Goal: Task Accomplishment & Management: Manage account settings

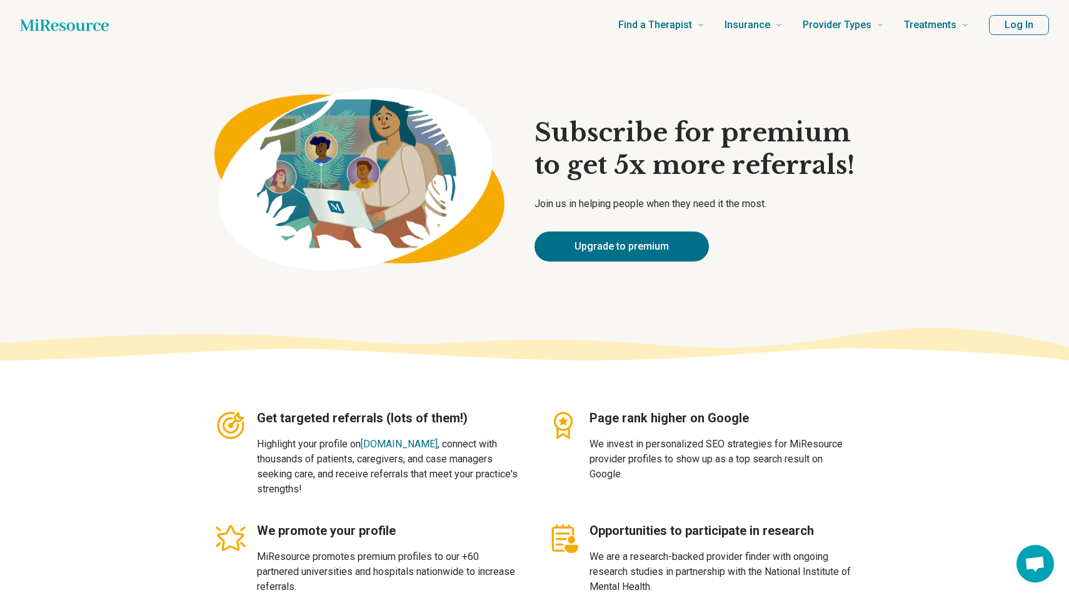
click at [1026, 24] on button "Log In" at bounding box center [1019, 25] width 60 height 20
type textarea "*"
click at [1028, 26] on button "Log In" at bounding box center [1019, 25] width 60 height 20
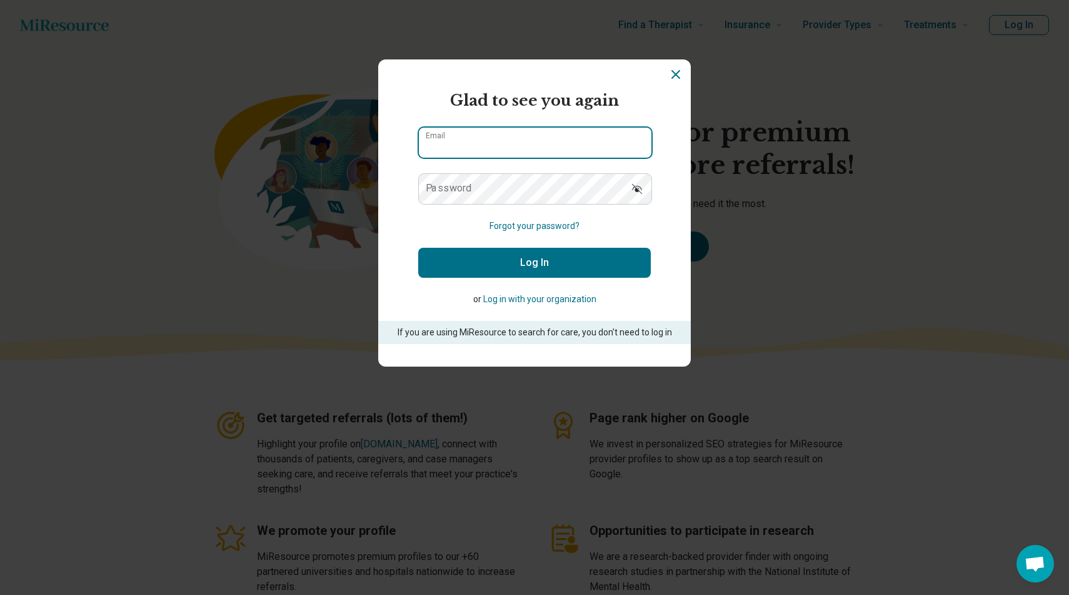
type input "**********"
click at [486, 270] on button "Log In" at bounding box center [534, 263] width 233 height 30
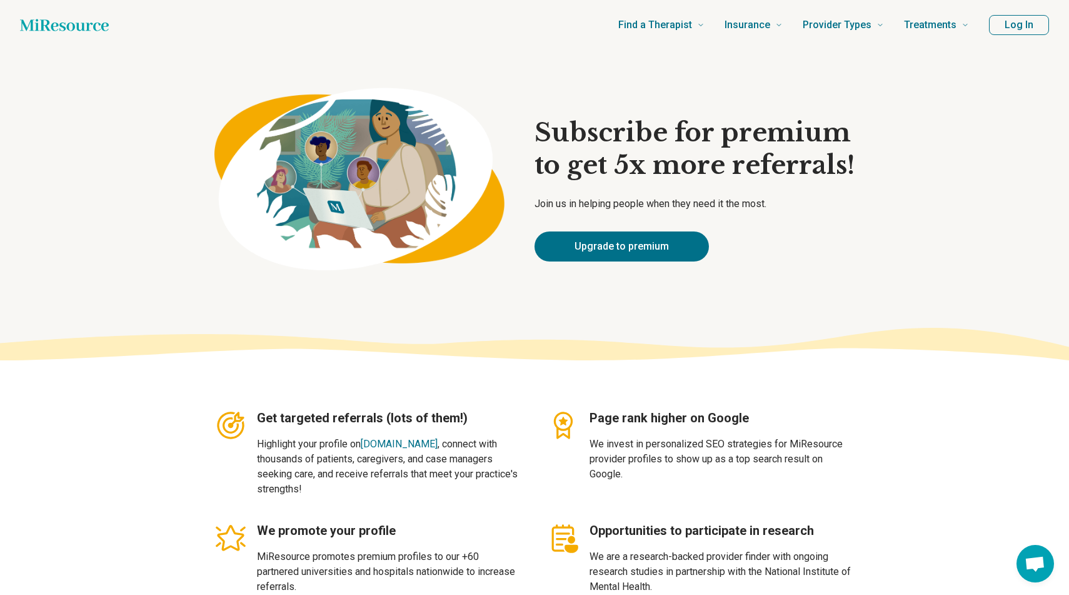
type textarea "*"
click at [1011, 26] on span "Rania" at bounding box center [1024, 25] width 26 height 15
click at [1007, 58] on link "My dashboard" at bounding box center [1008, 62] width 86 height 33
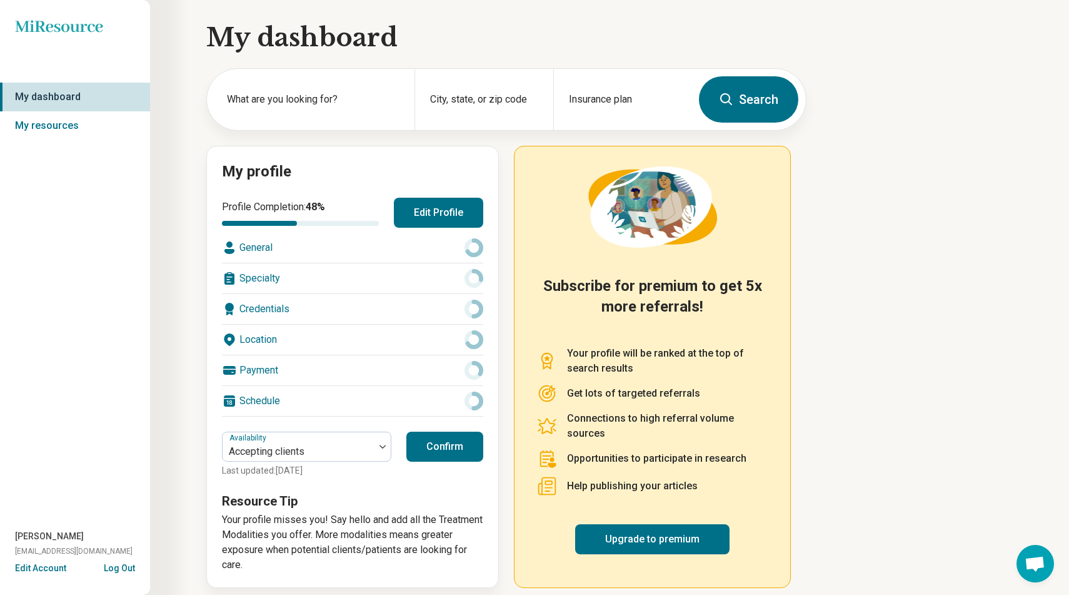
scroll to position [10, 0]
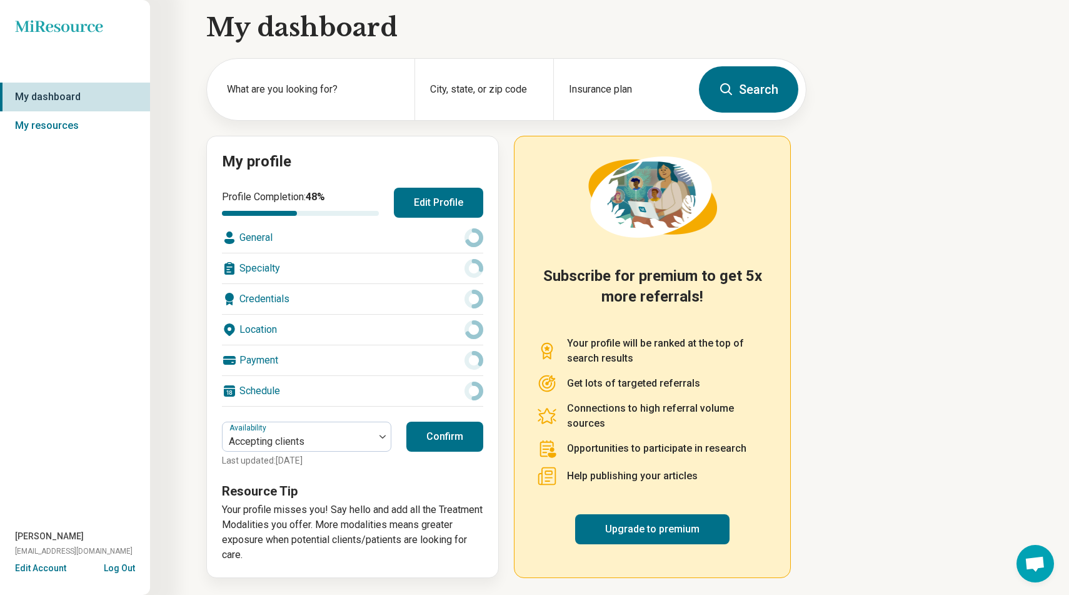
click at [48, 570] on button "Edit Account" at bounding box center [40, 568] width 51 height 13
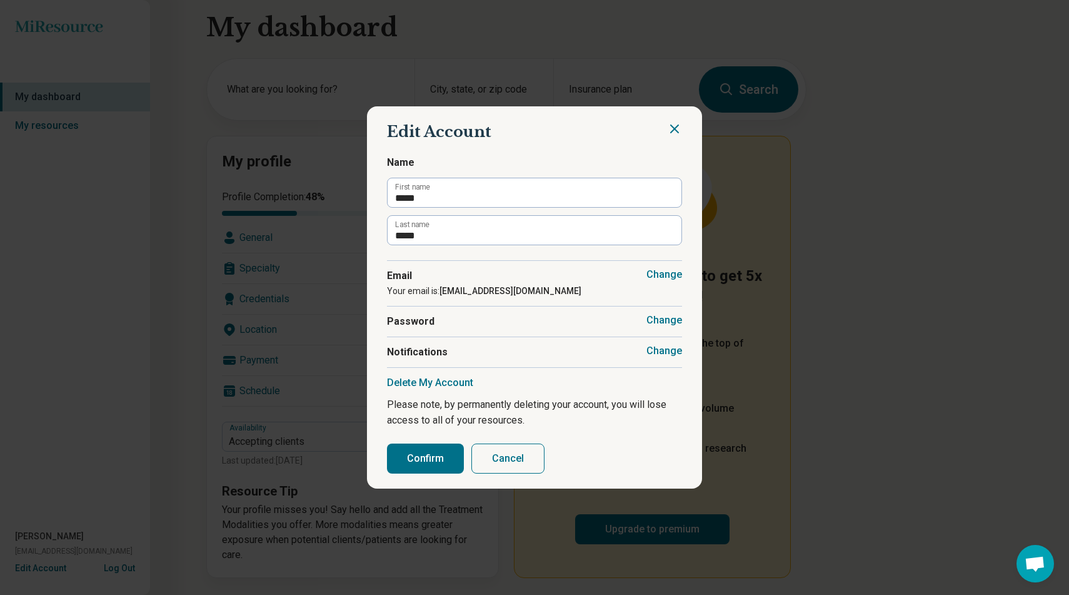
click at [502, 462] on button "Cancel" at bounding box center [507, 458] width 73 height 30
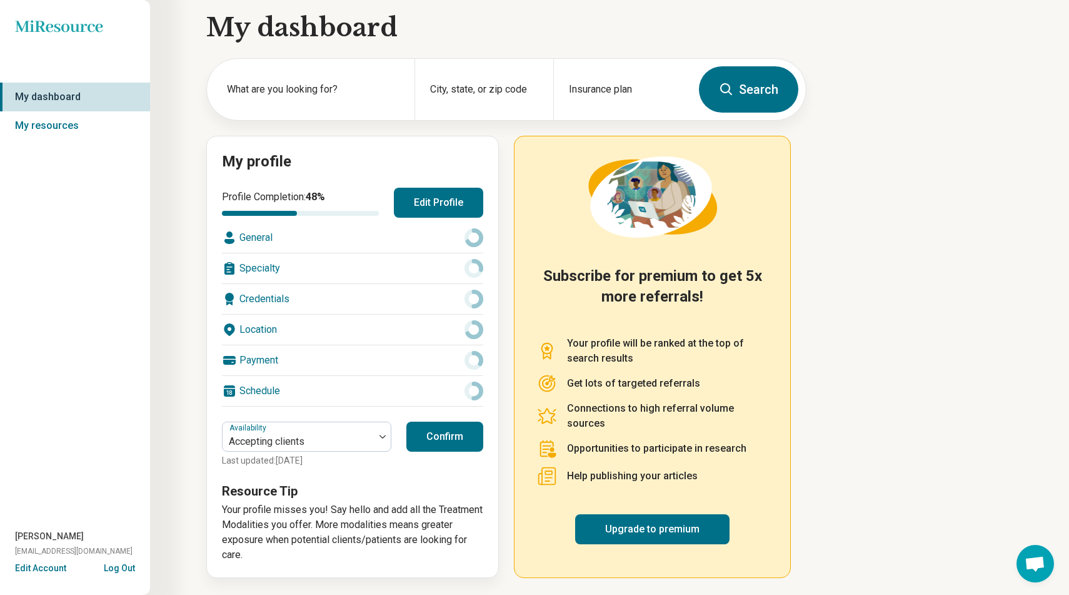
scroll to position [0, 0]
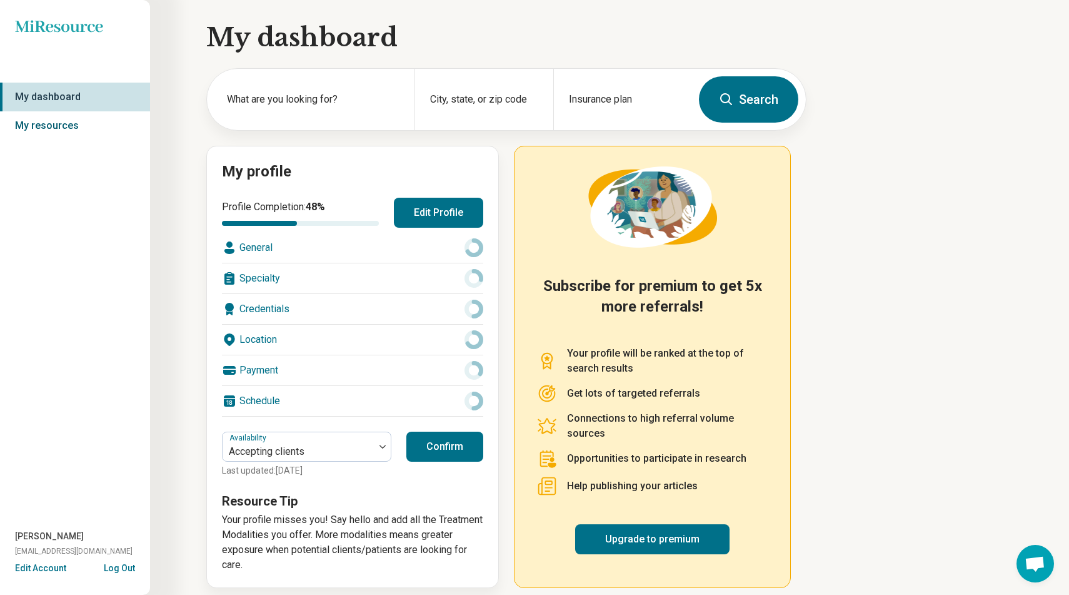
click at [49, 124] on link "My resources" at bounding box center [75, 125] width 150 height 29
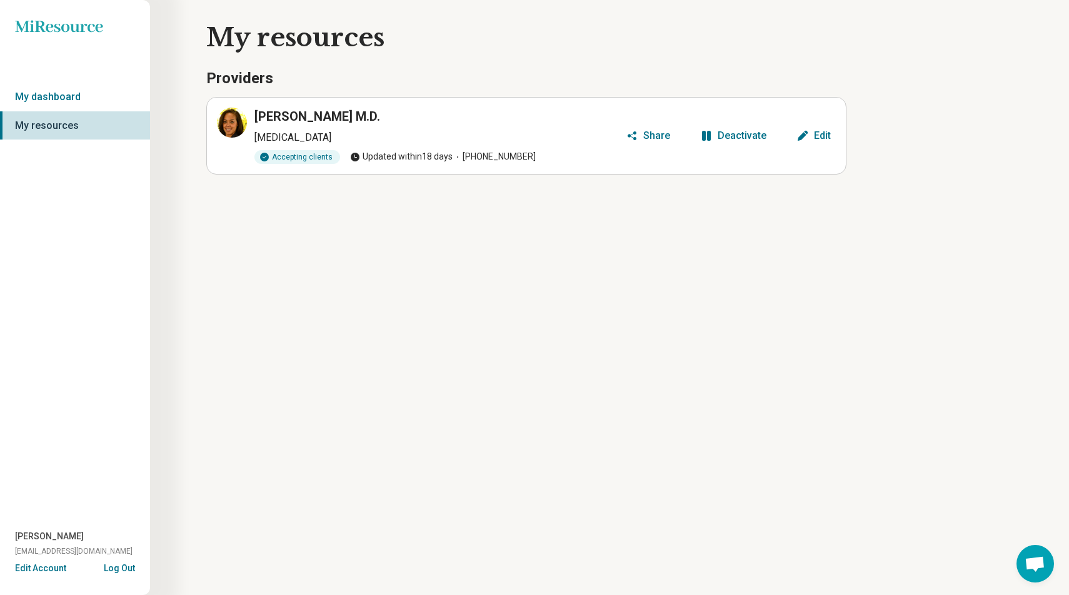
click at [45, 567] on button "Edit Account" at bounding box center [40, 568] width 51 height 13
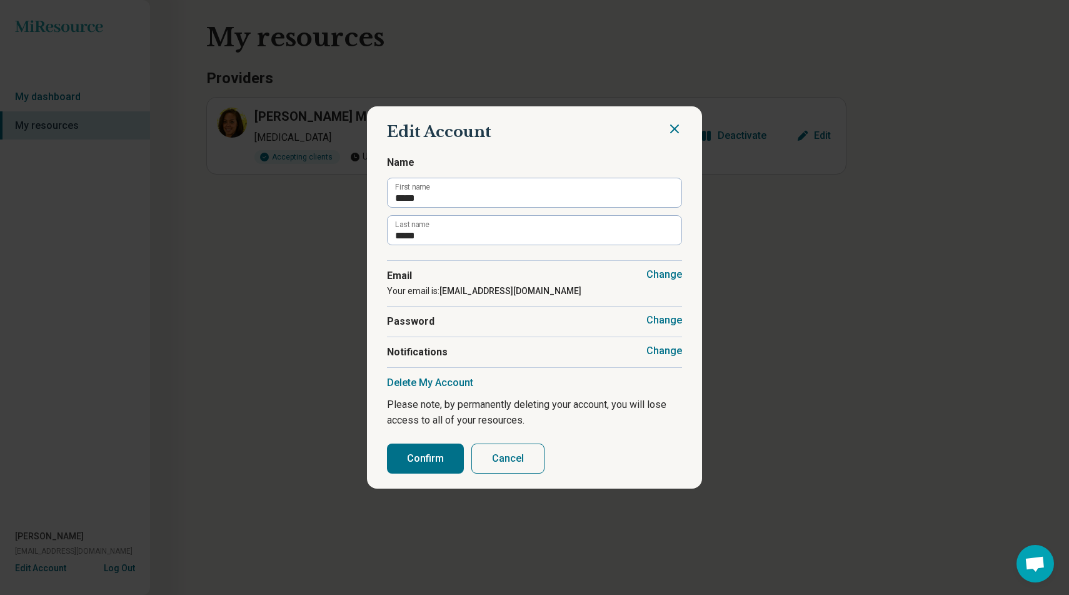
click at [672, 347] on button "Change" at bounding box center [665, 351] width 36 height 13
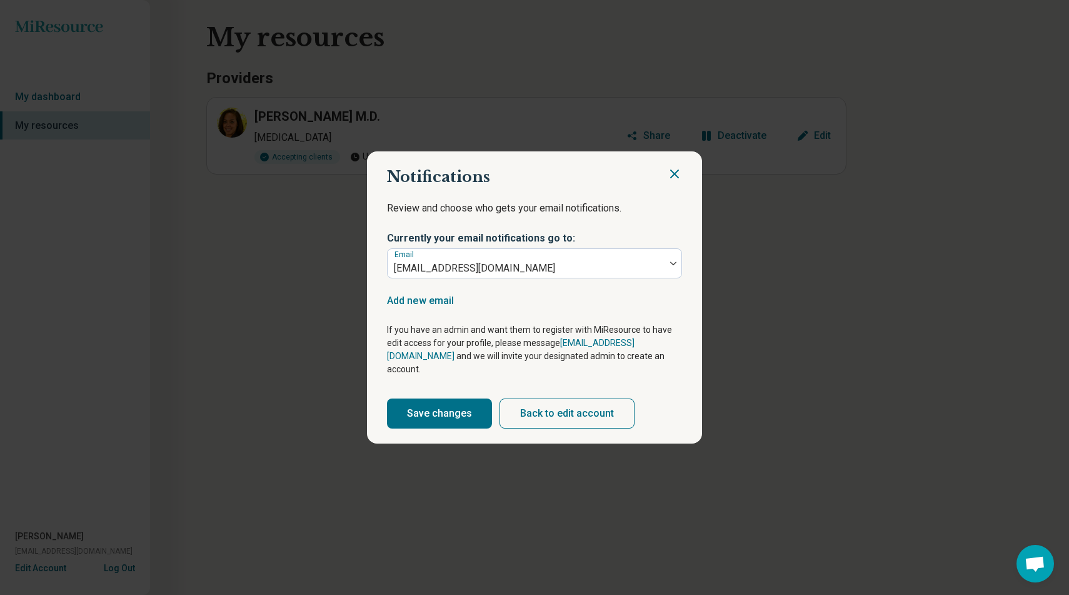
click at [556, 405] on button "Back to edit account" at bounding box center [567, 413] width 135 height 30
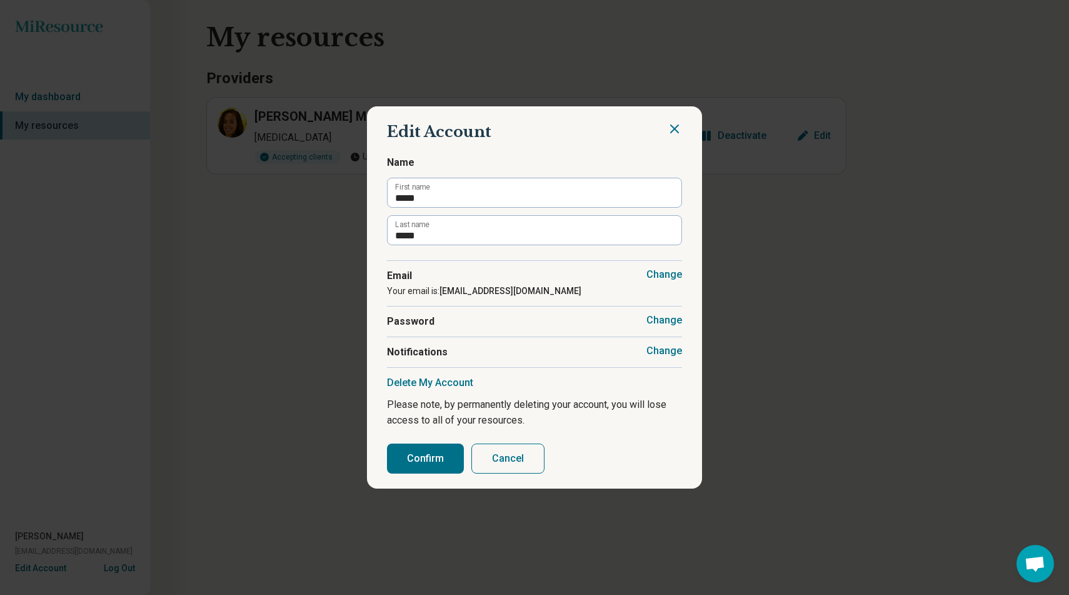
click at [440, 380] on button "Delete My Account" at bounding box center [430, 382] width 86 height 13
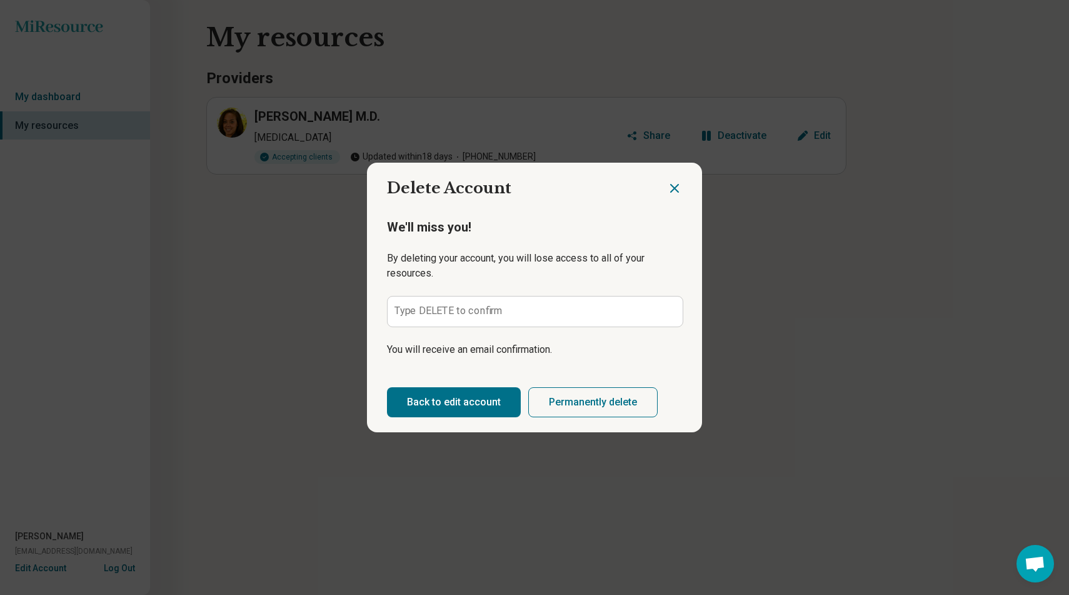
click at [429, 314] on label "Type DELETE to confirm" at bounding box center [449, 311] width 109 height 10
click at [429, 314] on input "Type DELETE to confirm" at bounding box center [535, 311] width 295 height 30
click at [550, 400] on button "Permanently delete" at bounding box center [592, 402] width 129 height 30
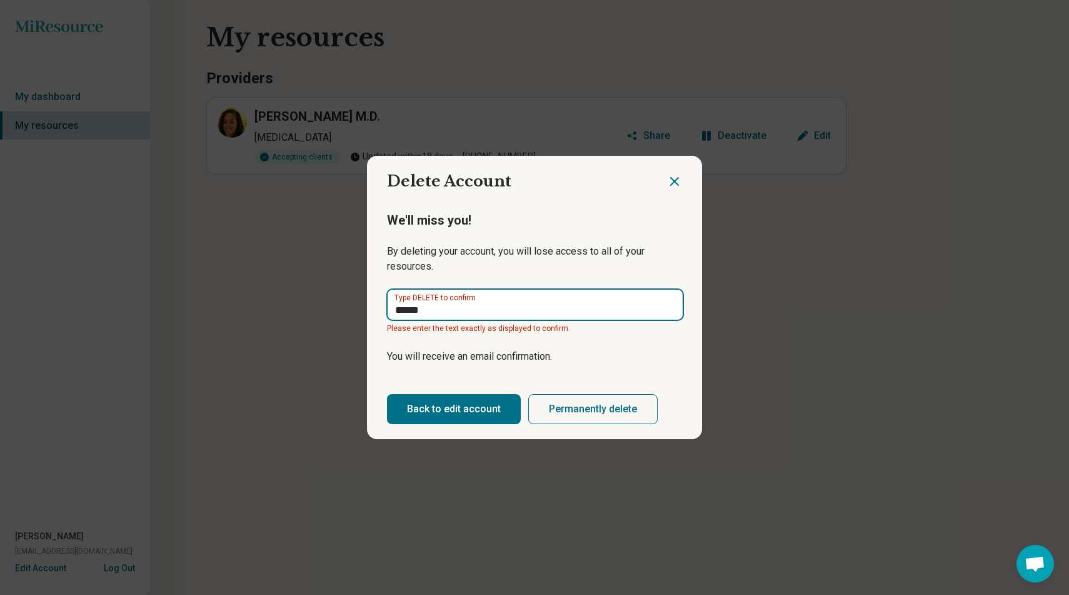
click at [460, 307] on input "******" at bounding box center [535, 305] width 295 height 30
type input "*"
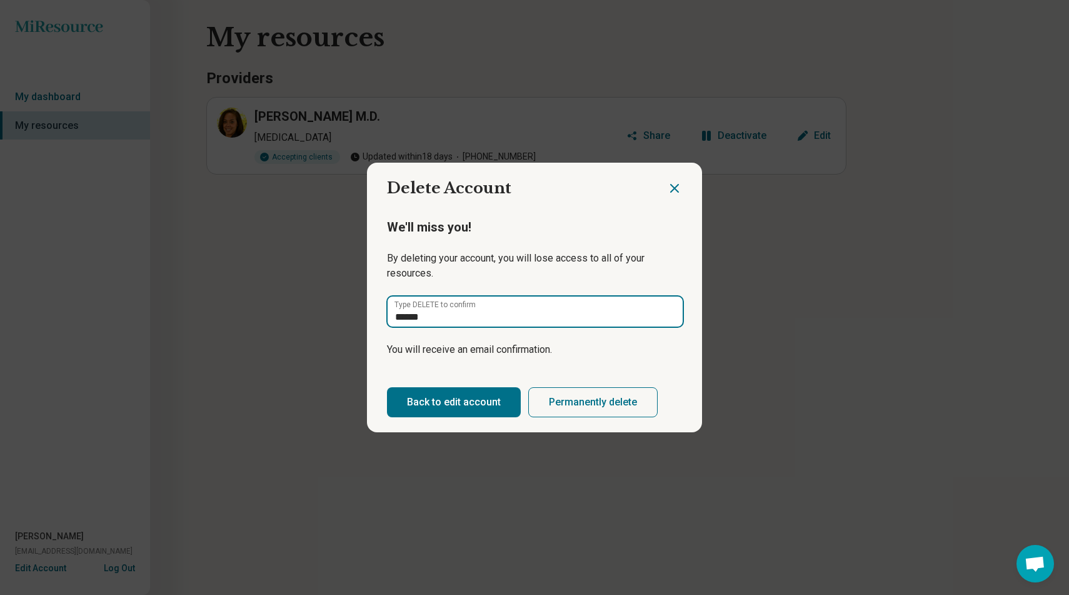
type input "******"
click at [584, 398] on button "Permanently delete" at bounding box center [592, 402] width 129 height 30
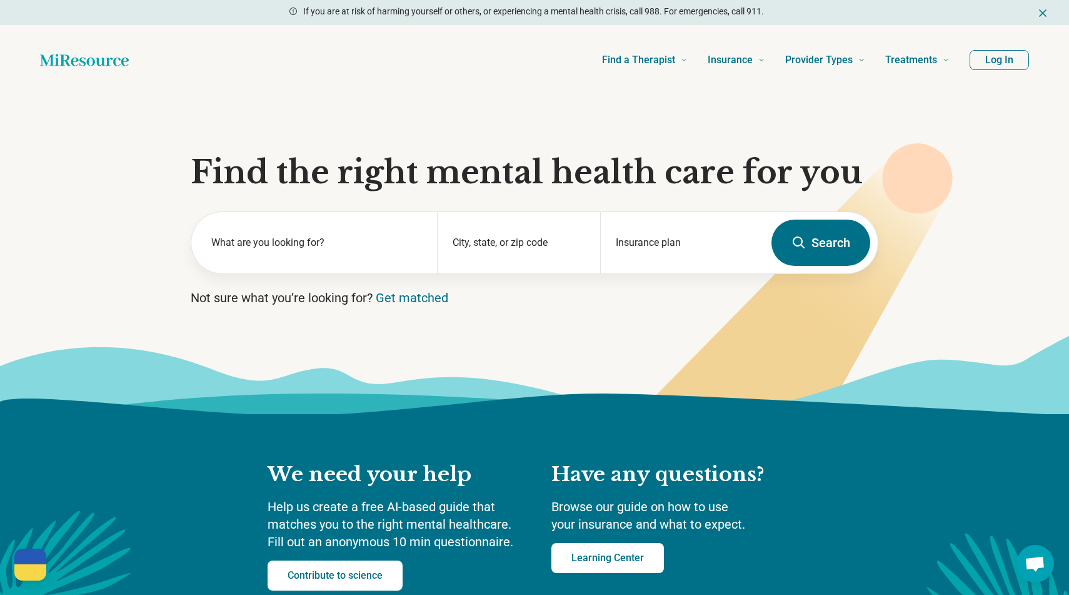
click at [1006, 70] on header "Find a Therapist Mental Health Conditions [MEDICAL_DATA] Anxiety [MEDICAL_DATA]…" at bounding box center [534, 60] width 1029 height 50
click at [1004, 48] on header "Find a Therapist Mental Health Conditions [MEDICAL_DATA] Anxiety [MEDICAL_DATA]…" at bounding box center [534, 60] width 1029 height 50
click at [1002, 63] on button "Log In" at bounding box center [999, 60] width 59 height 20
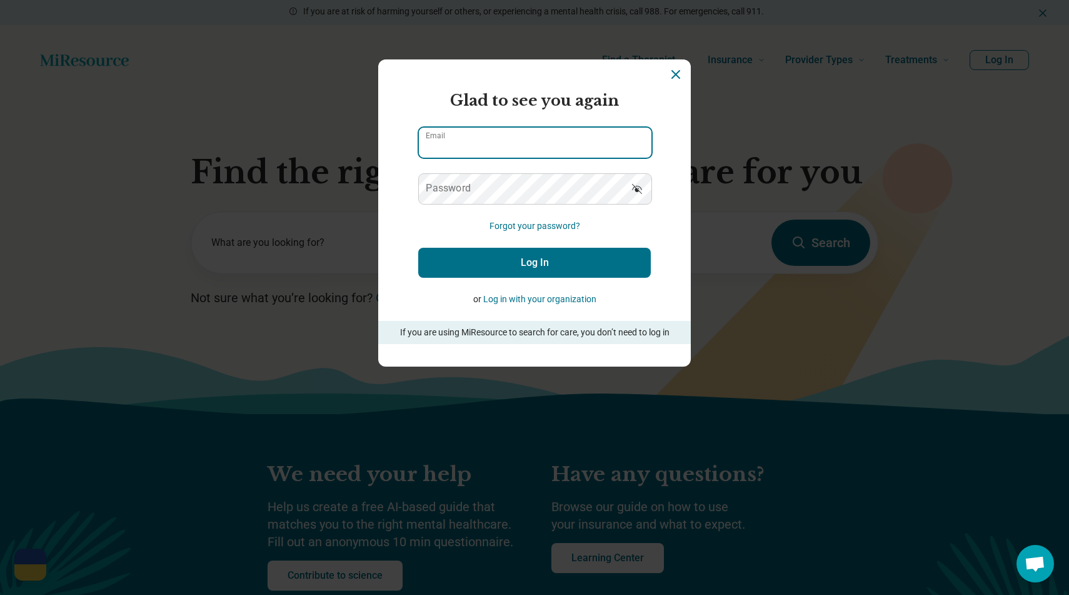
type input "**********"
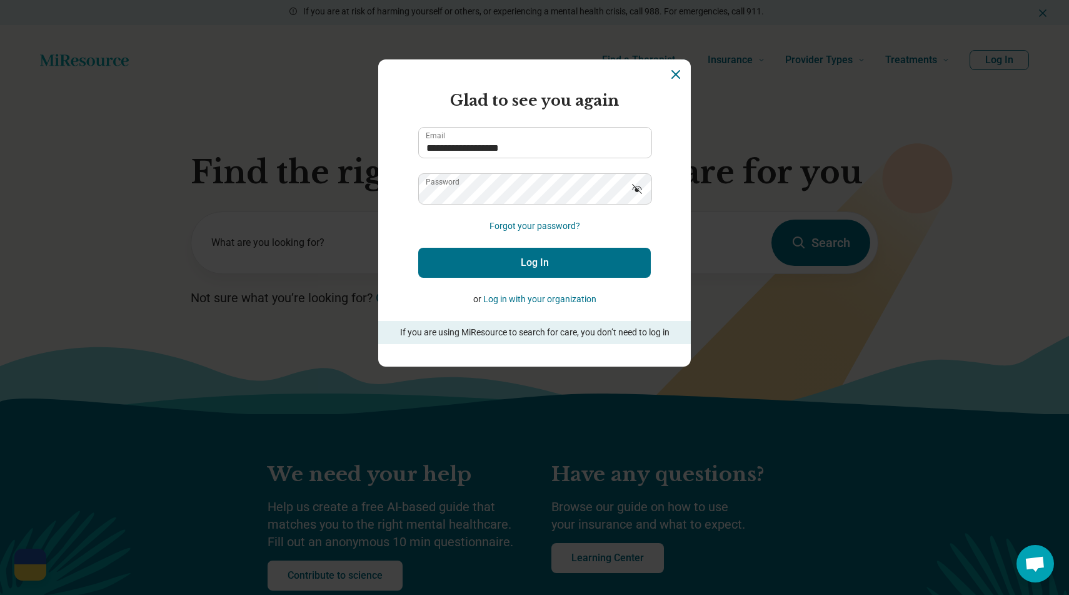
click at [677, 74] on icon "Dismiss" at bounding box center [675, 74] width 15 height 15
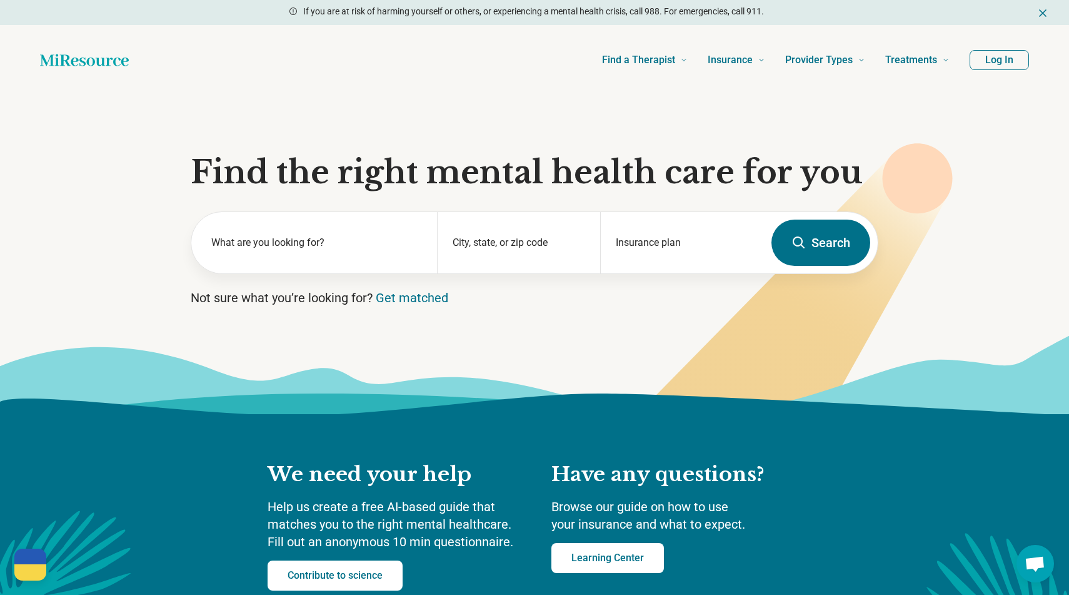
click at [126, 400] on icon at bounding box center [534, 403] width 1069 height 21
